Goal: Information Seeking & Learning: Learn about a topic

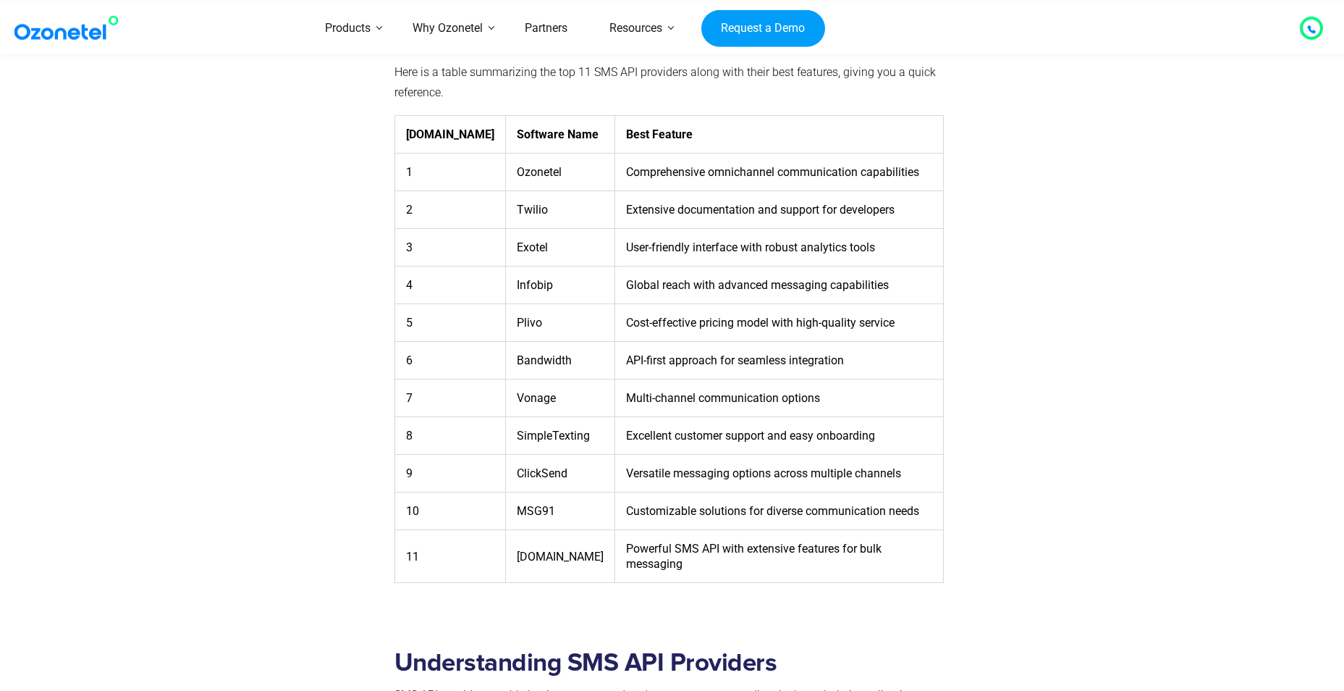
click at [665, 208] on td "Extensive documentation and support for developers" at bounding box center [779, 210] width 329 height 38
click at [505, 202] on td "Twilio" at bounding box center [559, 210] width 109 height 38
drag, startPoint x: 493, startPoint y: 211, endPoint x: 449, endPoint y: 211, distance: 44.2
click at [505, 211] on td "Twilio" at bounding box center [559, 210] width 109 height 38
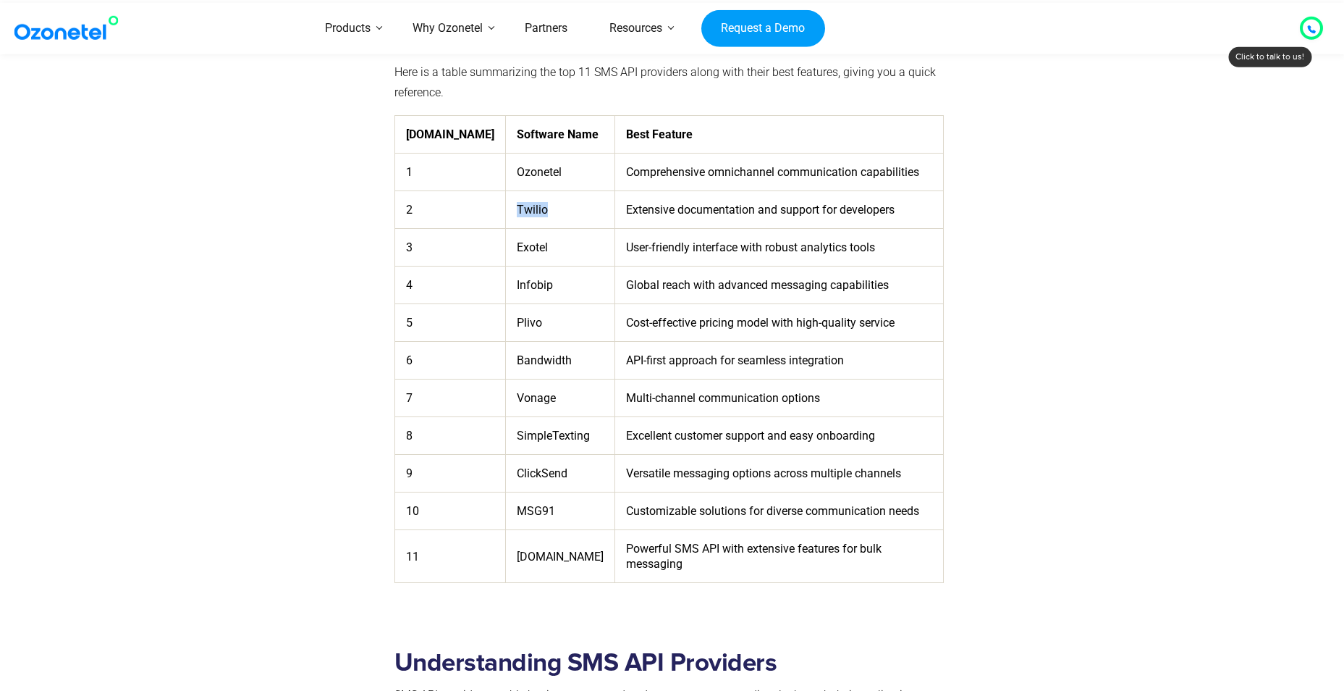
drag, startPoint x: 449, startPoint y: 211, endPoint x: 461, endPoint y: 211, distance: 12.3
click at [505, 211] on td "Twilio" at bounding box center [559, 210] width 109 height 38
click at [647, 187] on td "Comprehensive omnichannel communication capabilities" at bounding box center [779, 172] width 329 height 38
click at [631, 206] on td "Extensive documentation and support for developers" at bounding box center [779, 210] width 329 height 38
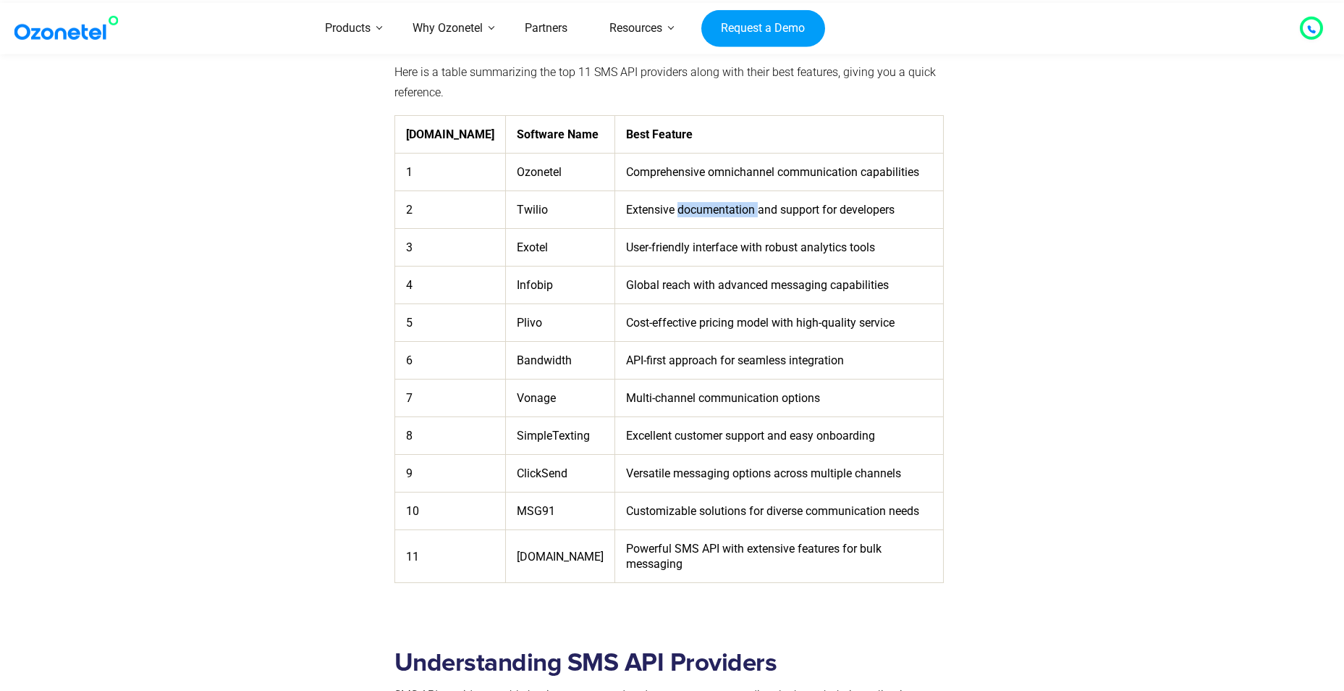
click at [631, 206] on td "Extensive documentation and support for developers" at bounding box center [779, 210] width 329 height 38
click at [632, 207] on td "Extensive documentation and support for developers" at bounding box center [779, 210] width 329 height 38
click at [505, 200] on td "Twilio" at bounding box center [559, 210] width 109 height 38
